Goal: Task Accomplishment & Management: Manage account settings

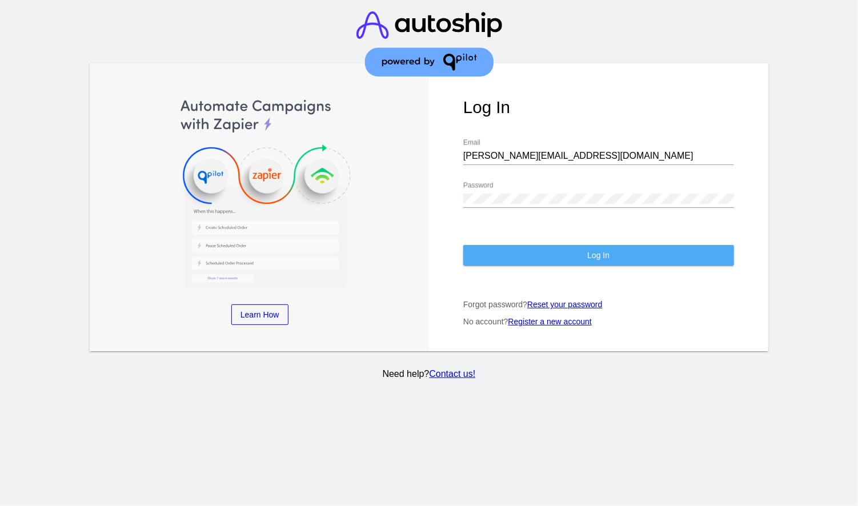
click at [578, 250] on button "Log In" at bounding box center [599, 255] width 271 height 21
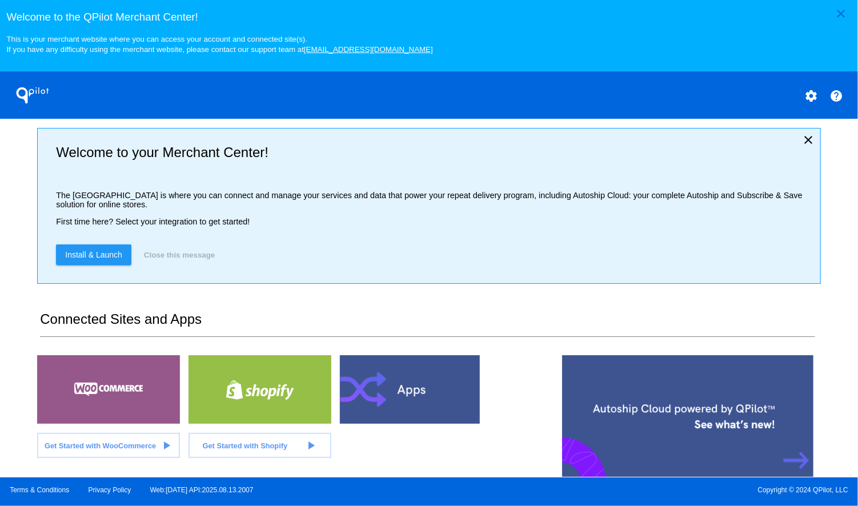
click at [14, 254] on div "close Welcome to the QPilot Merchant Center! This is your merchant website wher…" at bounding box center [429, 239] width 858 height 478
click at [23, 291] on div "close Welcome to the [GEOGRAPHIC_DATA]! This is your merchant website where you…" at bounding box center [429, 239] width 858 height 478
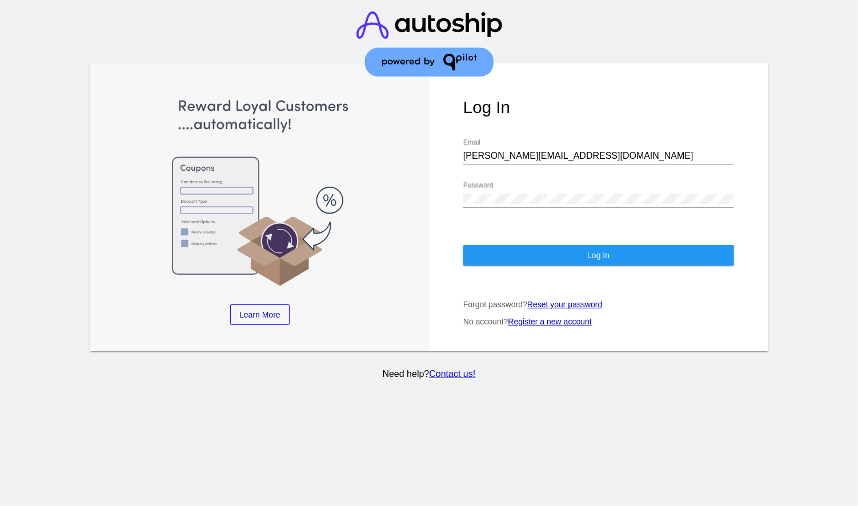
click at [610, 247] on button "Log In" at bounding box center [599, 255] width 271 height 21
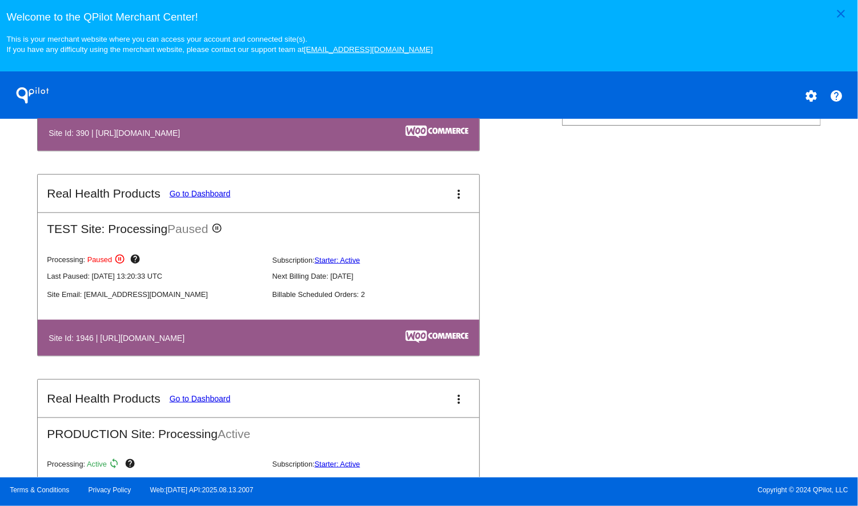
scroll to position [673, 0]
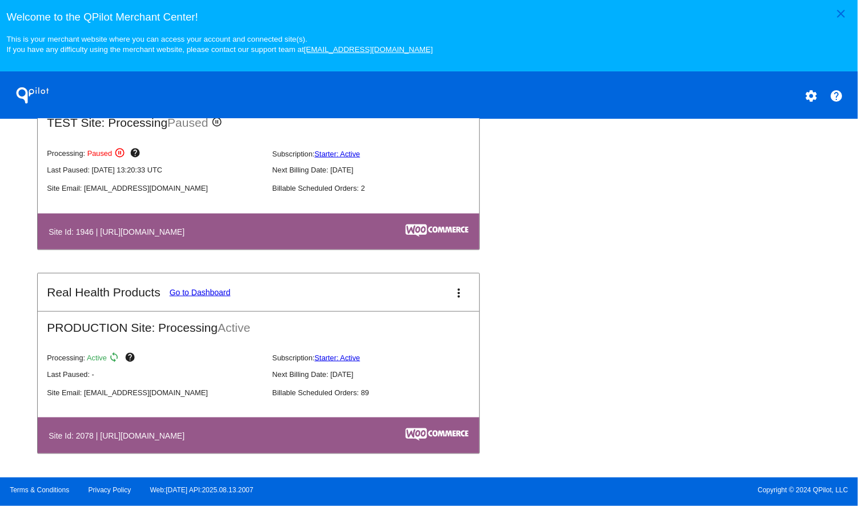
click at [211, 293] on link "Go to Dashboard" at bounding box center [200, 292] width 61 height 9
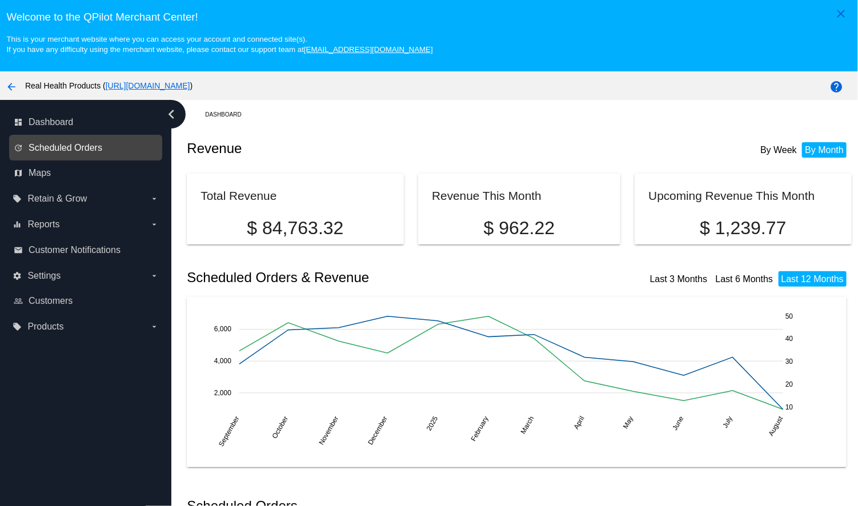
click at [51, 146] on span "Scheduled Orders" at bounding box center [66, 148] width 74 height 10
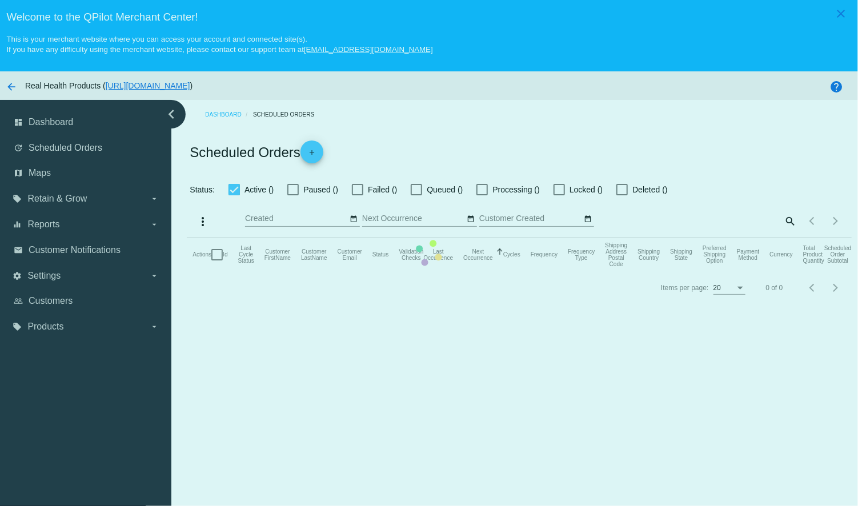
checkbox input "true"
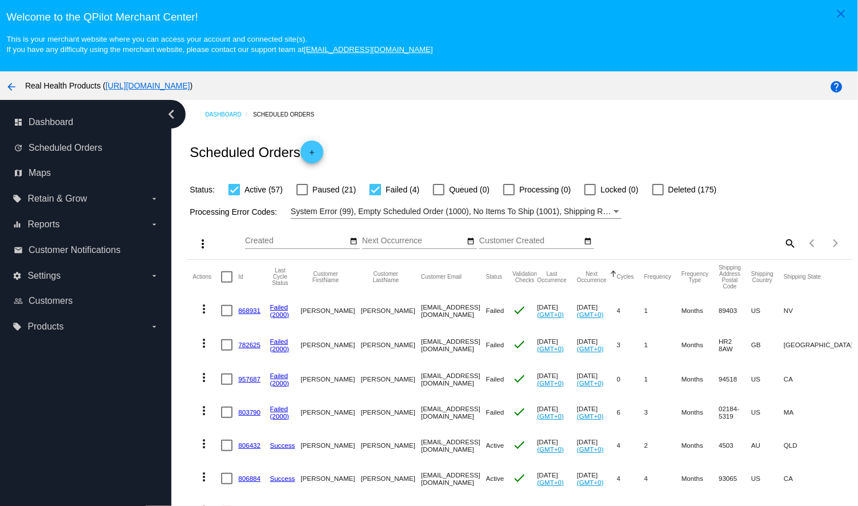
click at [789, 244] on mat-icon "search" at bounding box center [790, 243] width 14 height 18
drag, startPoint x: 718, startPoint y: 244, endPoint x: 722, endPoint y: 249, distance: 6.1
click at [717, 244] on input "Search" at bounding box center [715, 241] width 166 height 9
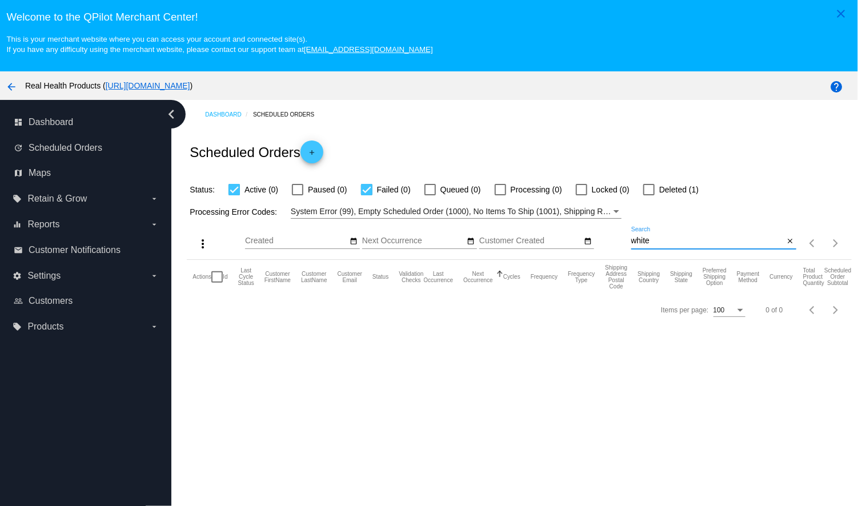
type input "white"
click at [82, 150] on span "Scheduled Orders" at bounding box center [66, 148] width 74 height 10
click at [792, 242] on mat-icon "close" at bounding box center [791, 241] width 8 height 9
